Goal: Complete application form: Complete application form

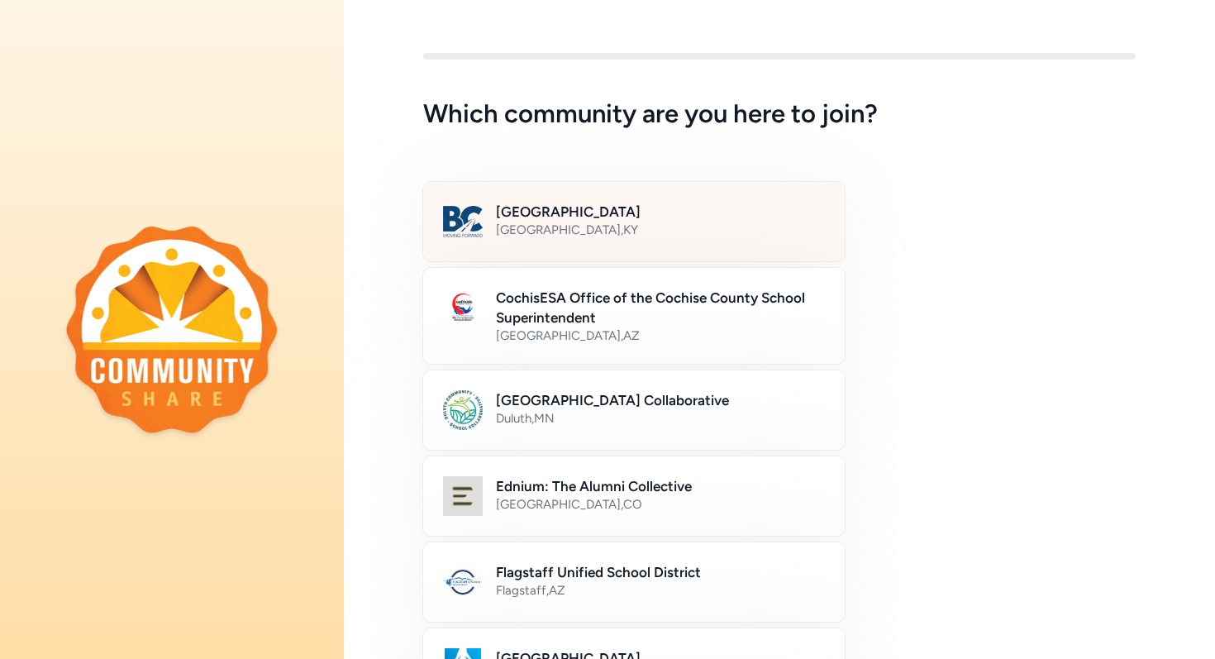
click at [602, 199] on div "Bullitt County Public Schools [GEOGRAPHIC_DATA] , [GEOGRAPHIC_DATA]" at bounding box center [633, 221] width 423 height 81
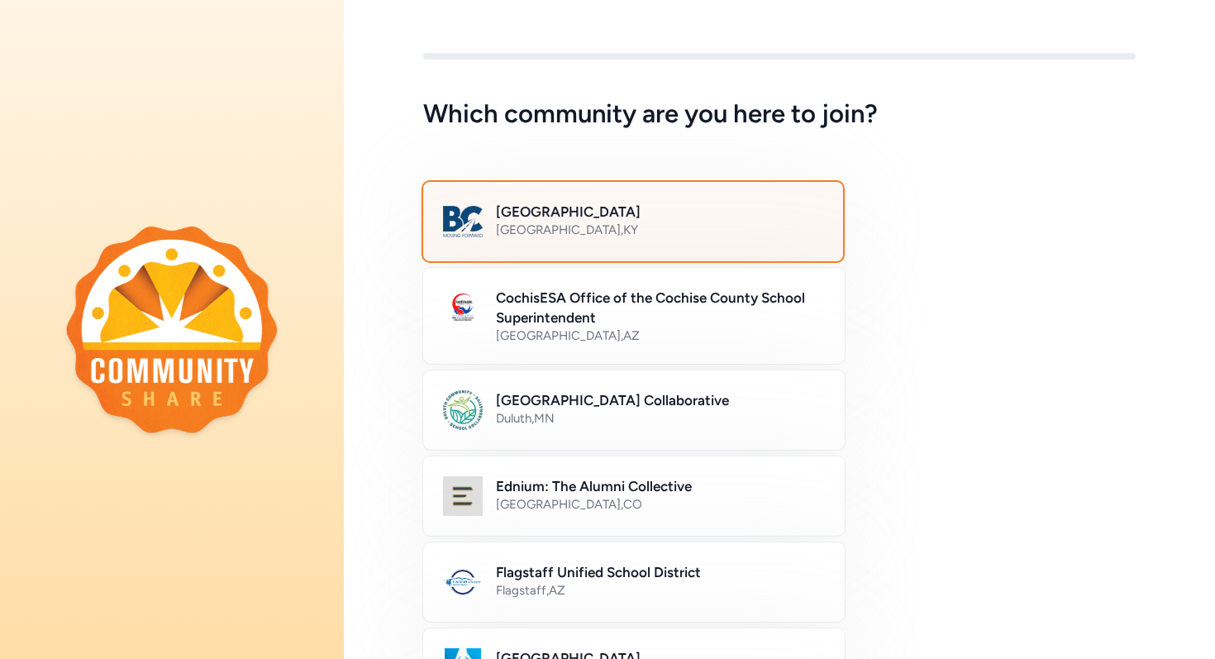
click at [578, 221] on div "[GEOGRAPHIC_DATA] , [GEOGRAPHIC_DATA]" at bounding box center [659, 229] width 327 height 17
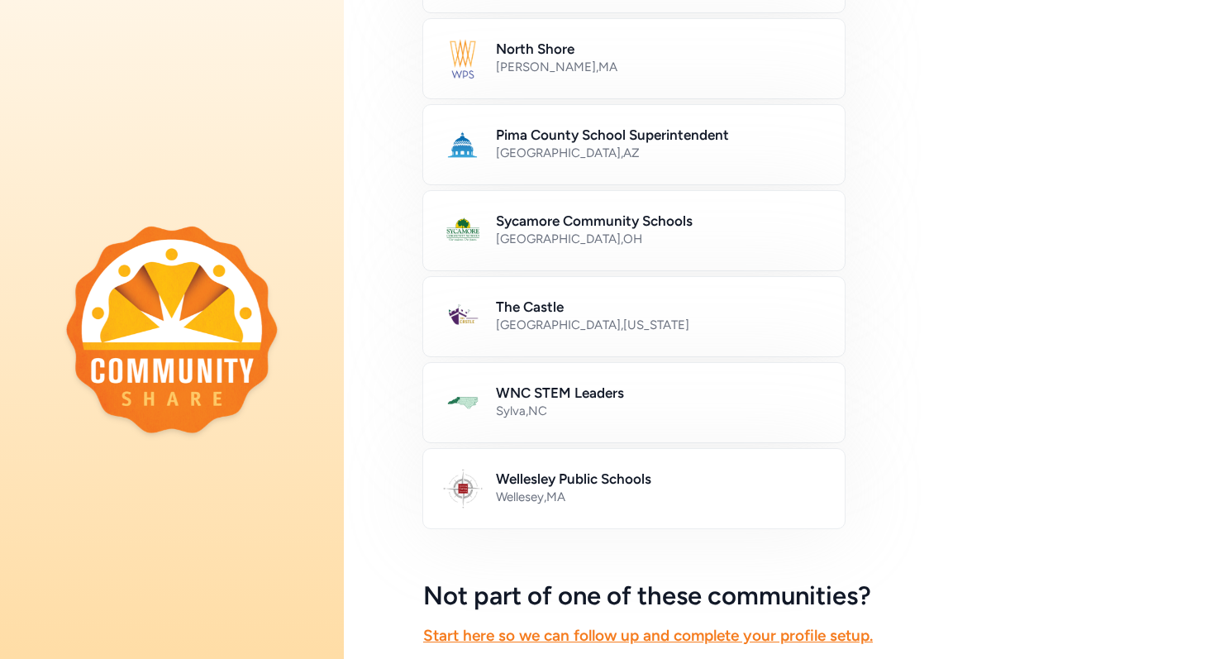
scroll to position [921, 0]
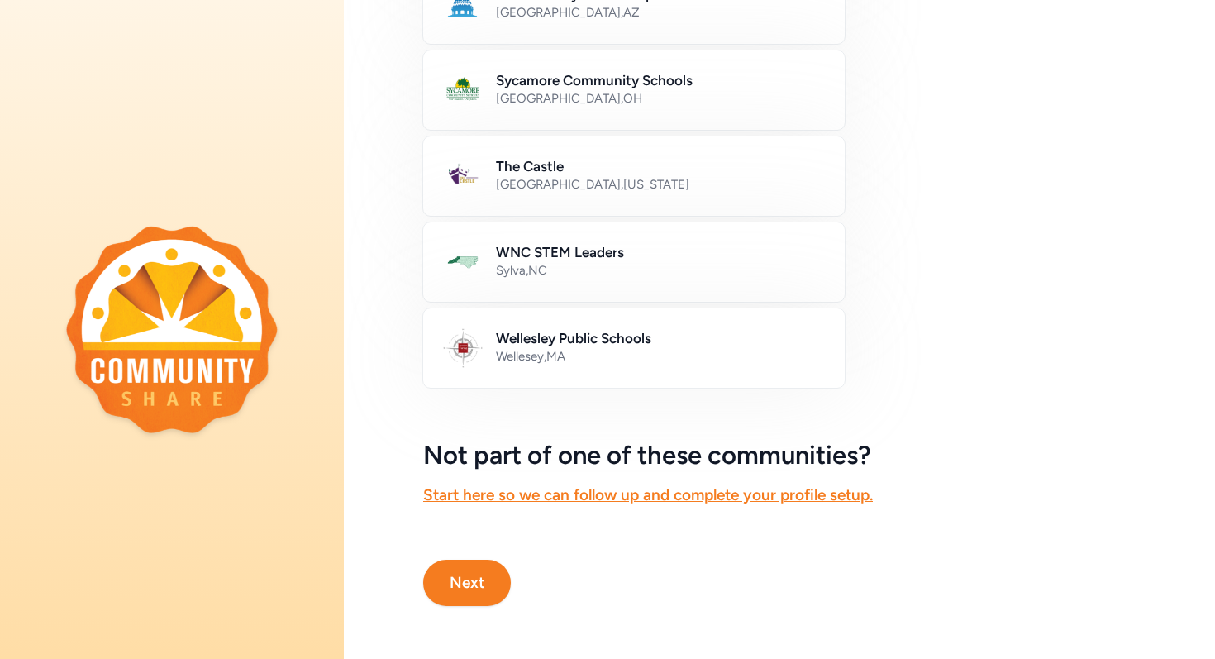
click at [457, 581] on button "Next" at bounding box center [467, 582] width 88 height 46
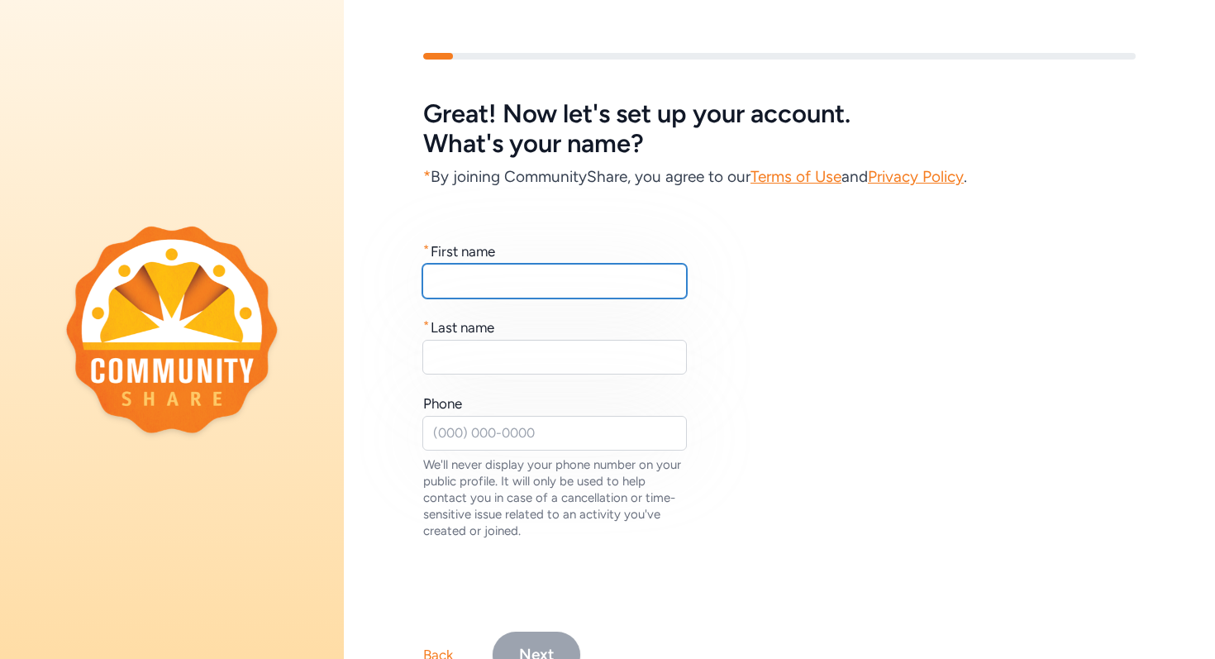
click at [454, 287] on input "text" at bounding box center [554, 281] width 264 height 35
type input "Abby"
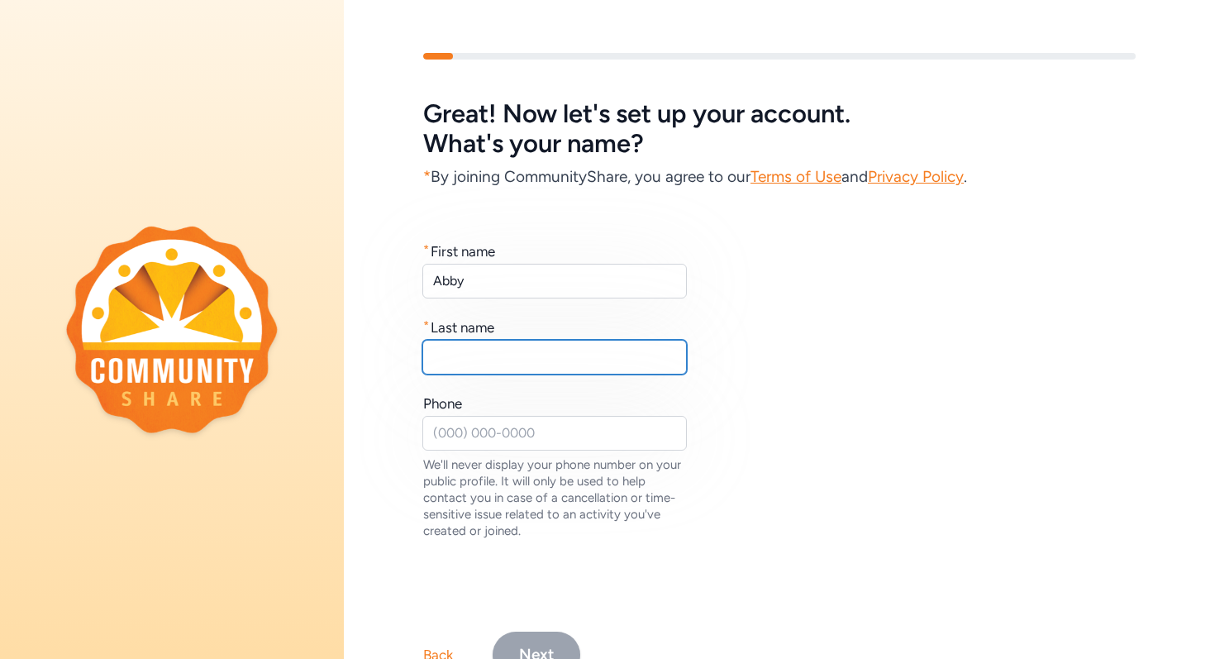
click at [482, 356] on input "text" at bounding box center [554, 357] width 264 height 35
type input "Baylor"
click at [477, 407] on div "Phone" at bounding box center [555, 403] width 264 height 20
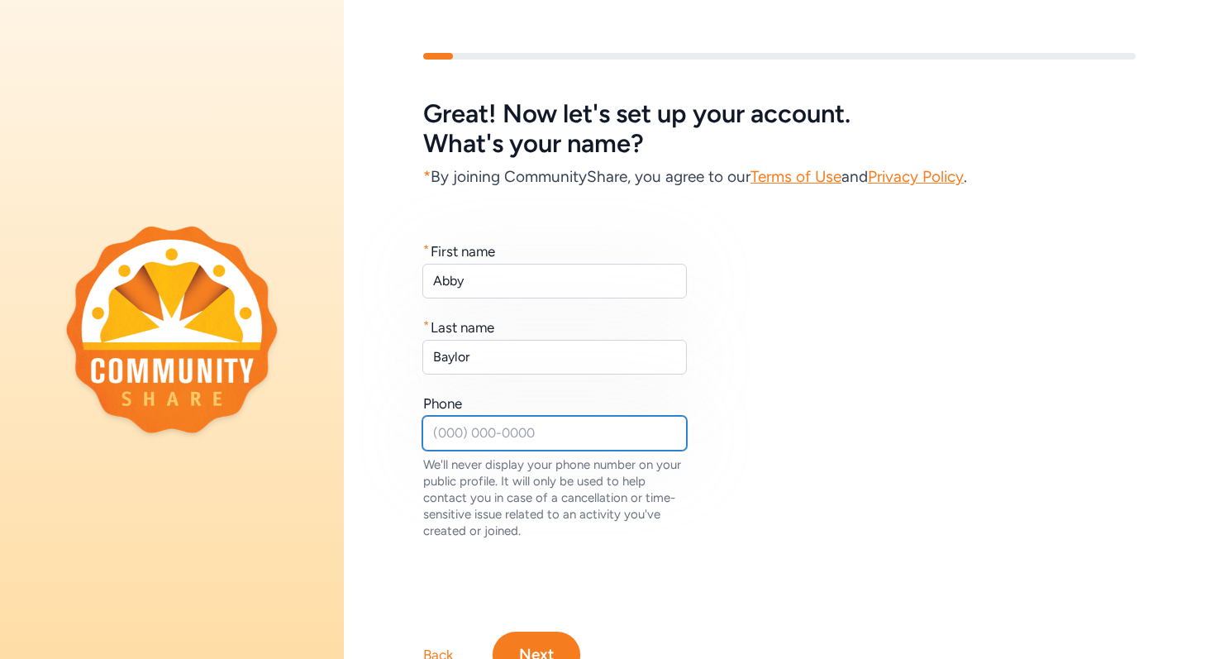
click at [441, 440] on input "text" at bounding box center [554, 433] width 264 height 35
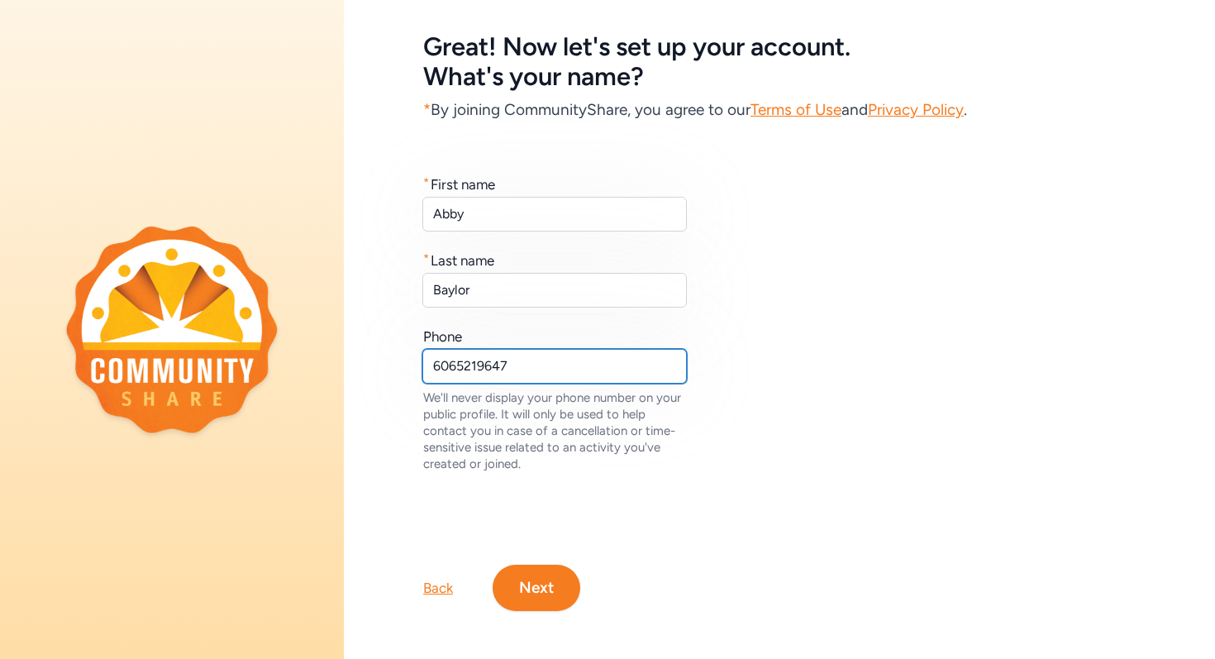
scroll to position [72, 0]
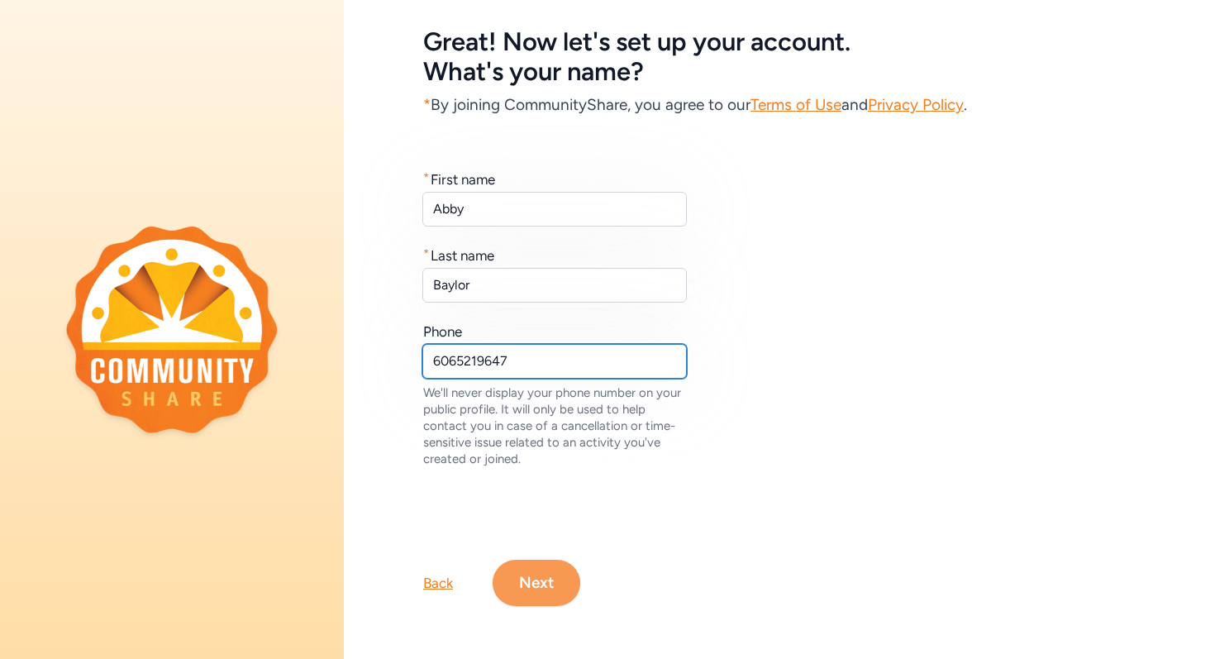
type input "6065219647"
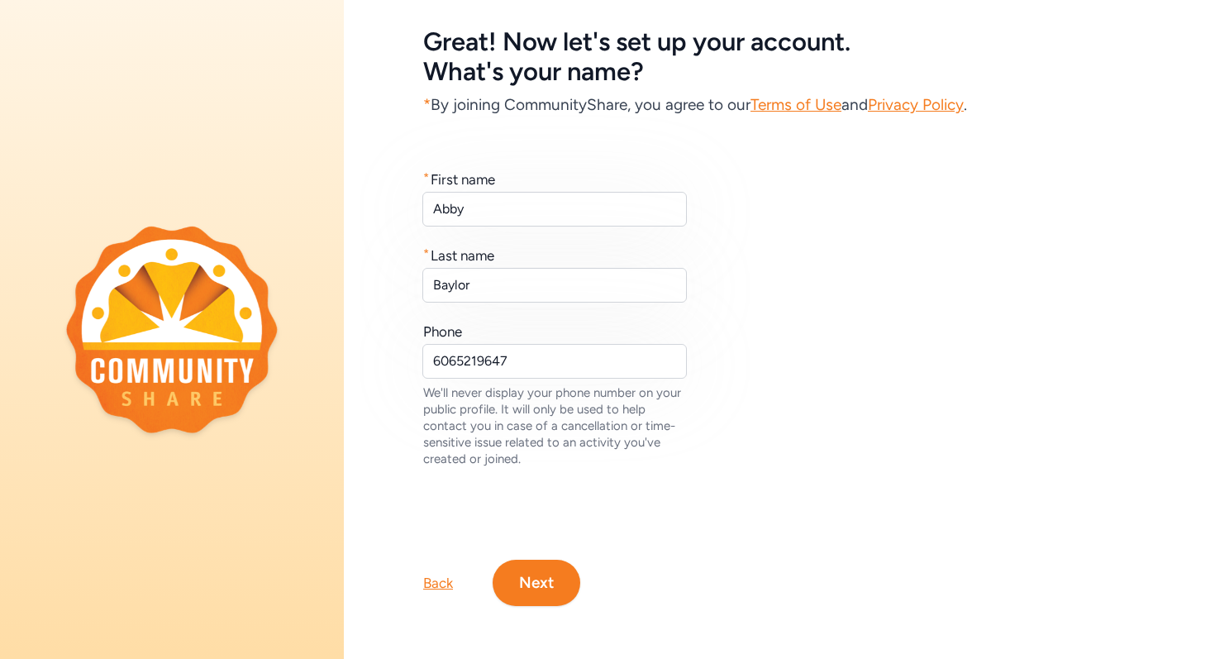
click at [547, 586] on button "Next" at bounding box center [536, 582] width 88 height 46
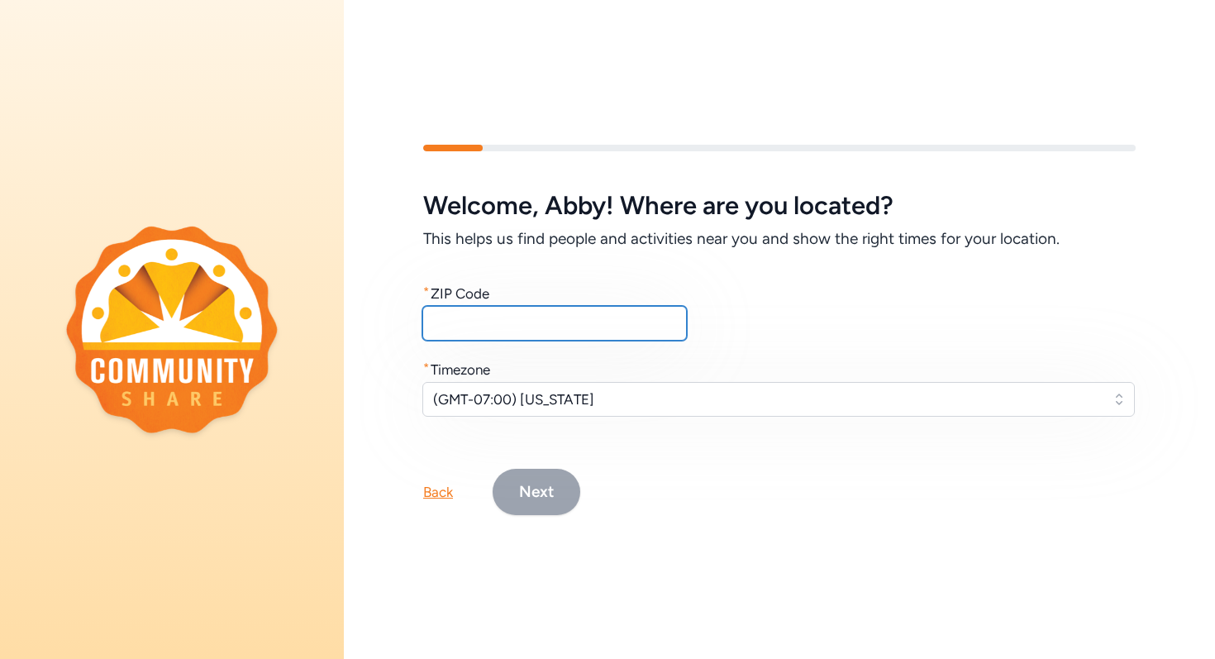
click at [465, 330] on input "text" at bounding box center [554, 323] width 264 height 35
type input "40165"
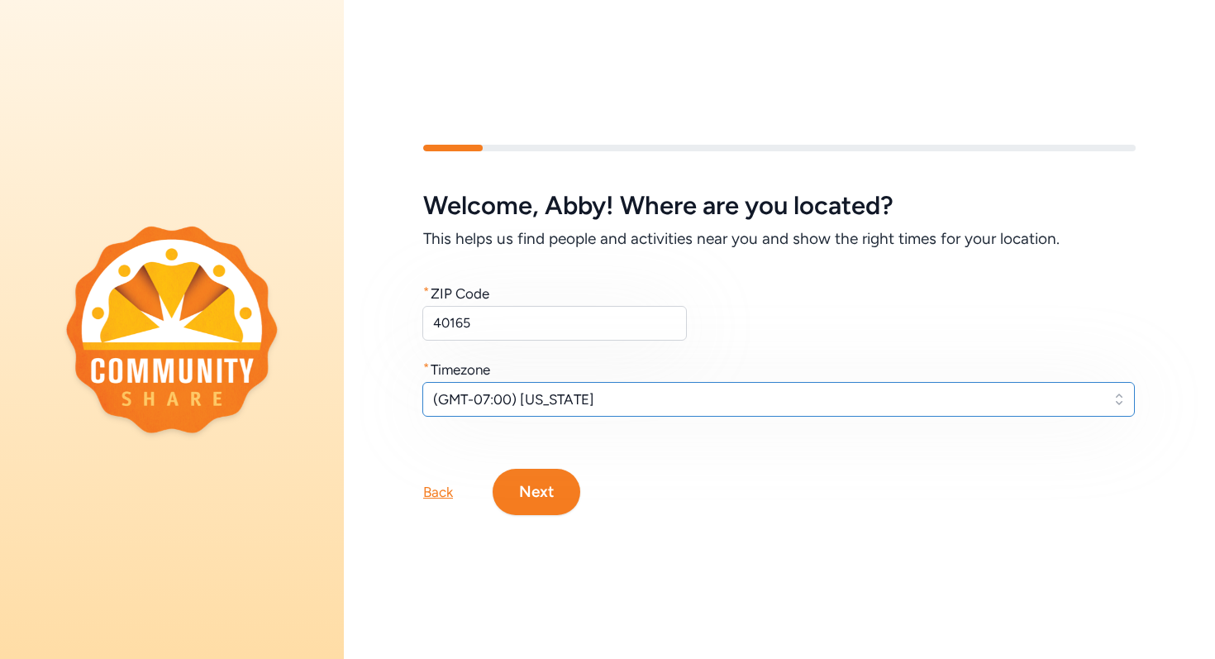
click at [601, 397] on span "(GMT-07:00) [US_STATE]" at bounding box center [767, 399] width 668 height 20
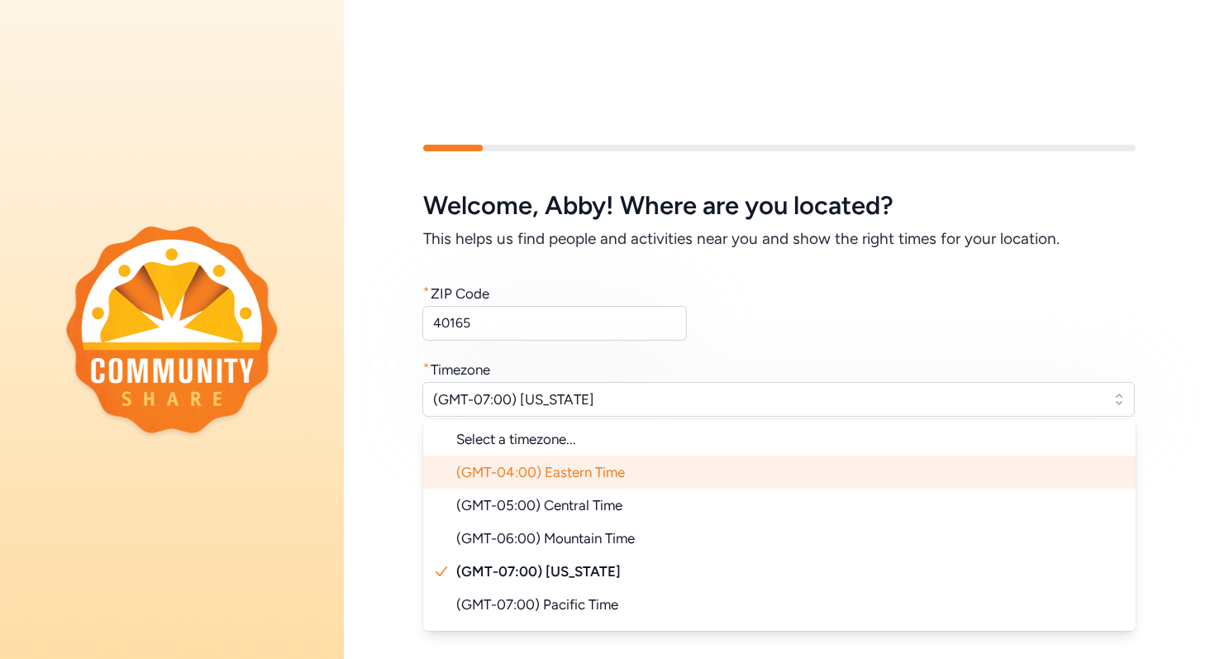
click at [614, 464] on span "(GMT-04:00) Eastern Time" at bounding box center [540, 472] width 169 height 17
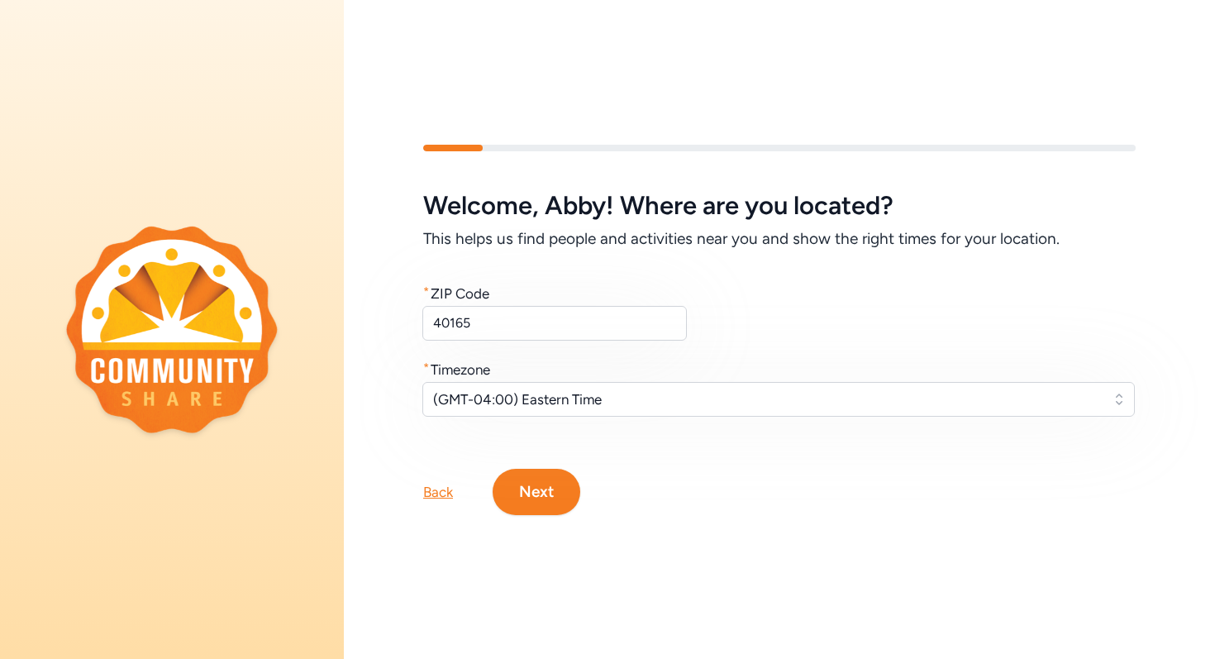
click at [550, 505] on button "Next" at bounding box center [536, 491] width 88 height 46
